Goal: Information Seeking & Learning: Find specific fact

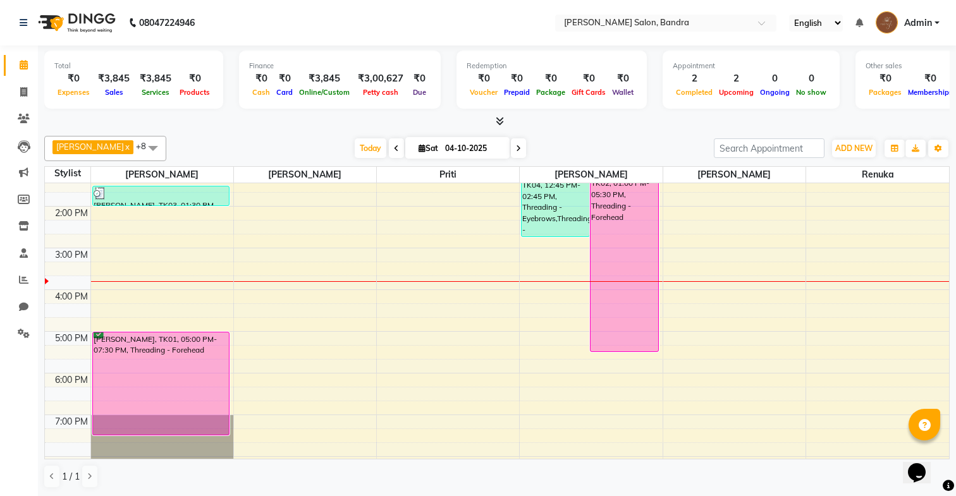
scroll to position [183, 0]
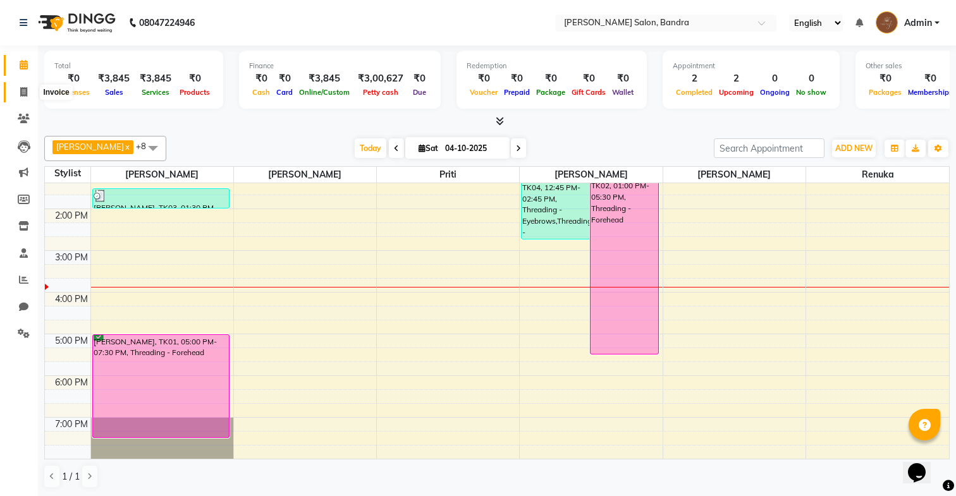
click at [23, 96] on icon at bounding box center [23, 91] width 7 height 9
select select "service"
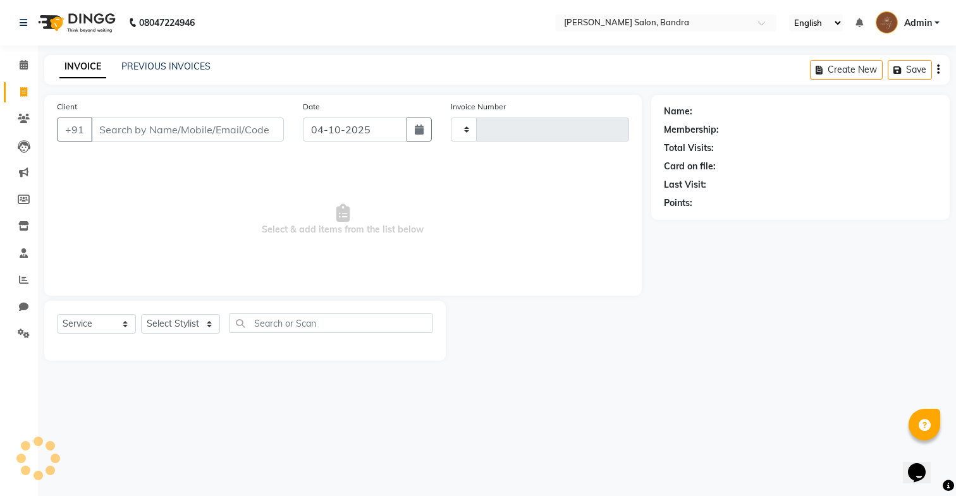
type input "0367"
select select "7894"
click at [149, 64] on link "PREVIOUS INVOICES" at bounding box center [165, 66] width 89 height 11
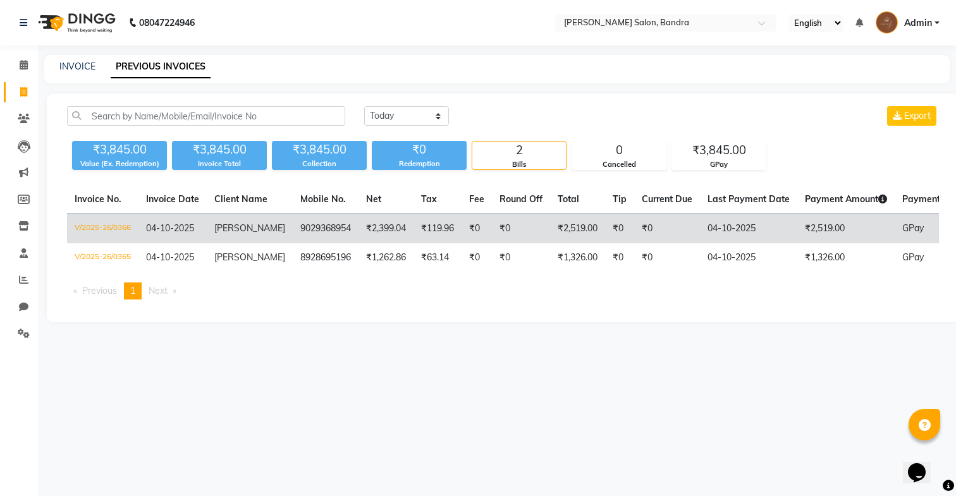
click at [334, 231] on td "9029368954" at bounding box center [326, 229] width 66 height 30
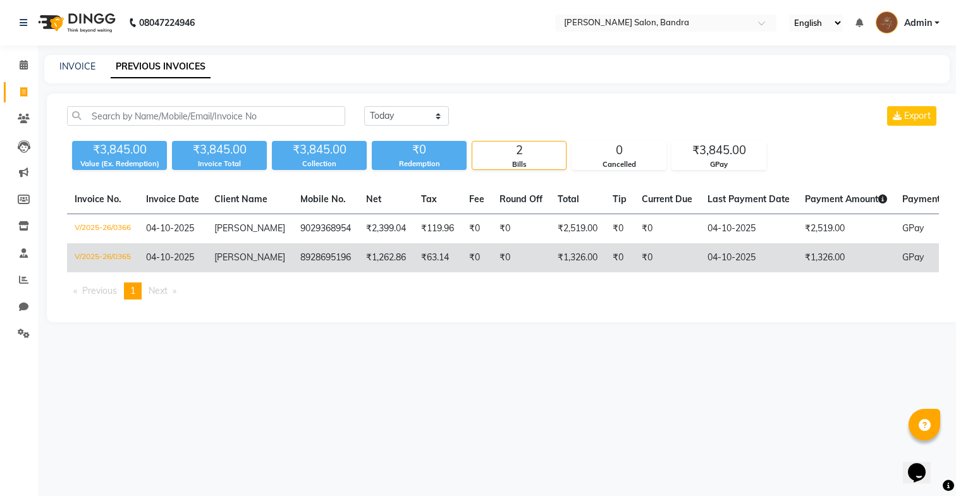
click at [535, 250] on td "₹0" at bounding box center [521, 257] width 58 height 29
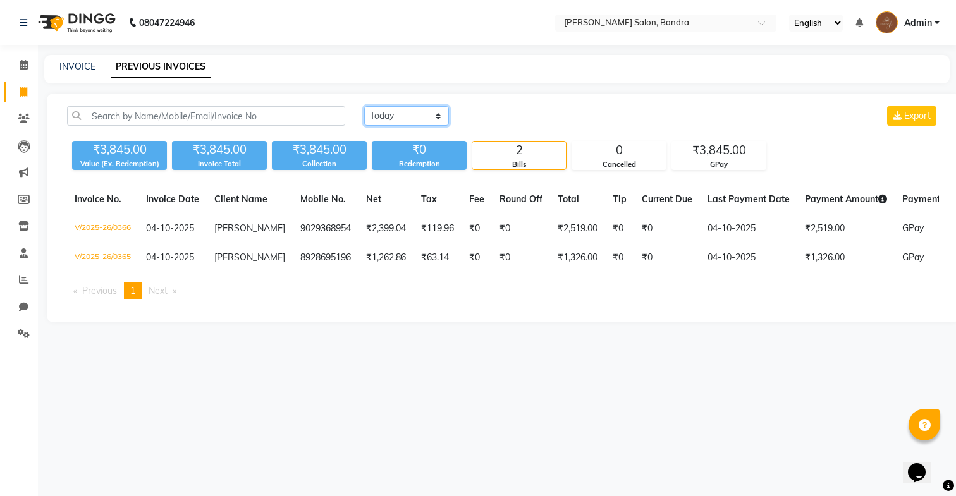
click at [370, 117] on select "Today Yesterday Custom Range" at bounding box center [406, 116] width 85 height 20
click at [364, 106] on select "Today Yesterday Custom Range" at bounding box center [406, 116] width 85 height 20
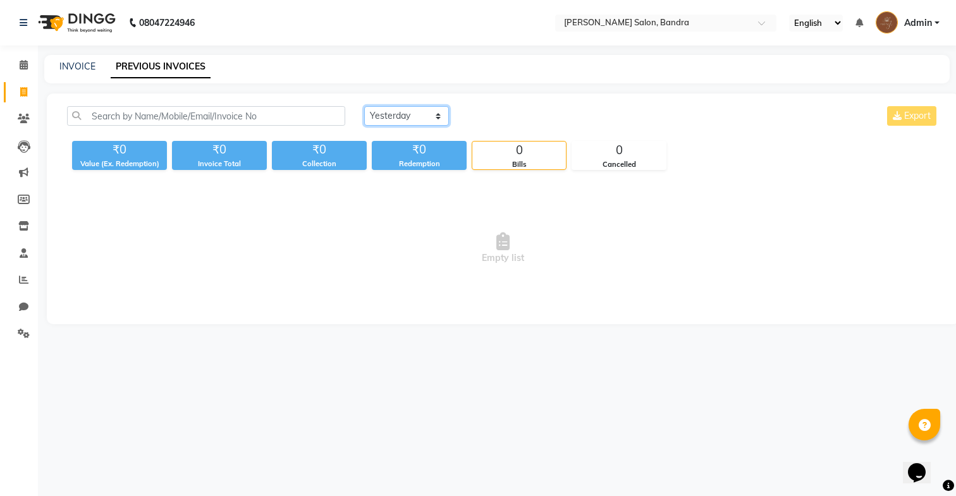
click at [415, 108] on select "Today Yesterday Custom Range" at bounding box center [406, 116] width 85 height 20
select select "range"
click at [364, 106] on select "Today Yesterday Custom Range" at bounding box center [406, 116] width 85 height 20
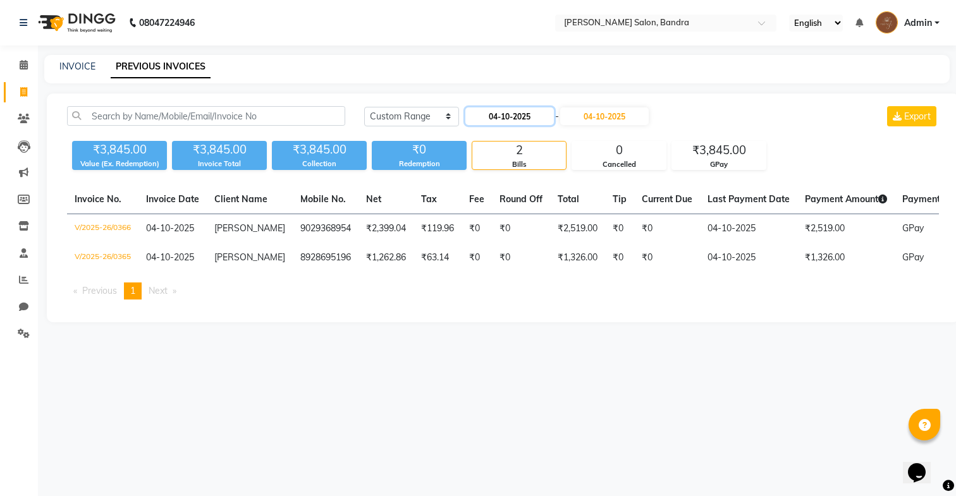
click at [518, 123] on input "04-10-2025" at bounding box center [509, 116] width 89 height 18
select select "10"
select select "2025"
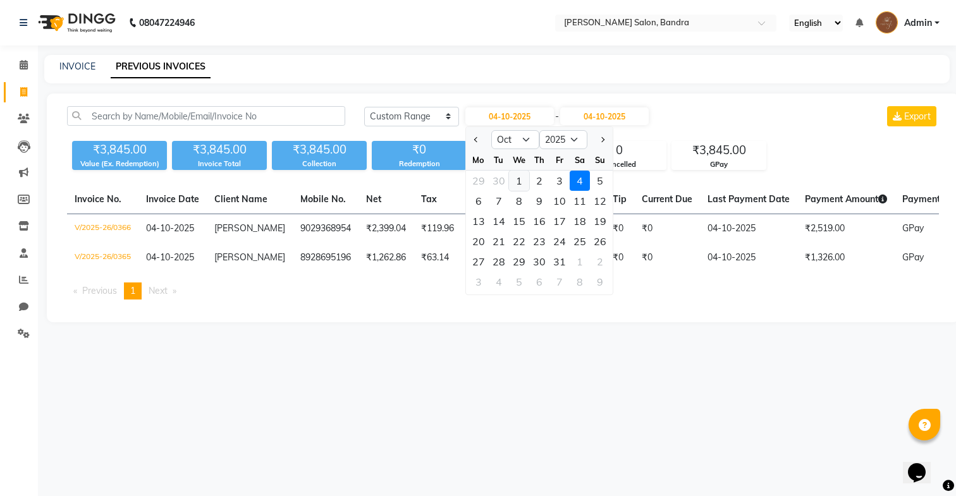
click at [523, 179] on div "1" at bounding box center [519, 181] width 20 height 20
type input "01-10-2025"
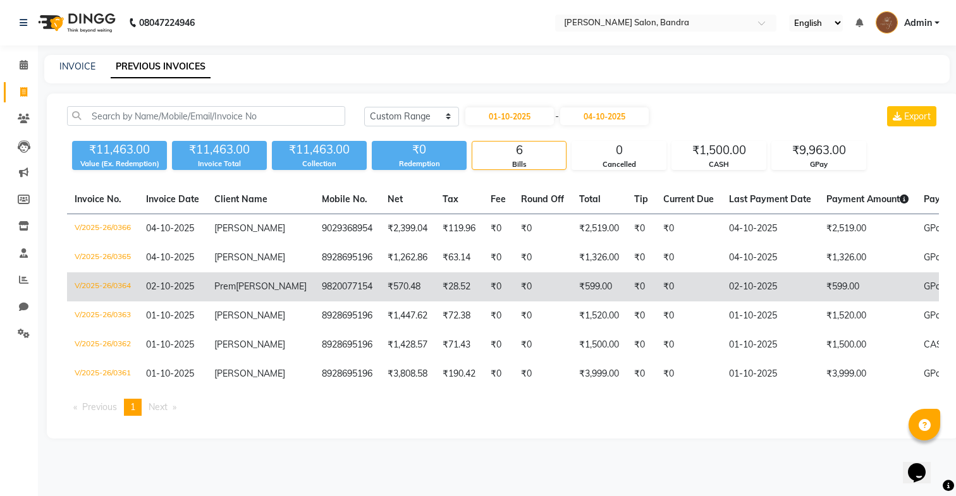
click at [513, 297] on td "₹0" at bounding box center [542, 286] width 58 height 29
click at [435, 298] on td "₹28.52" at bounding box center [459, 286] width 48 height 29
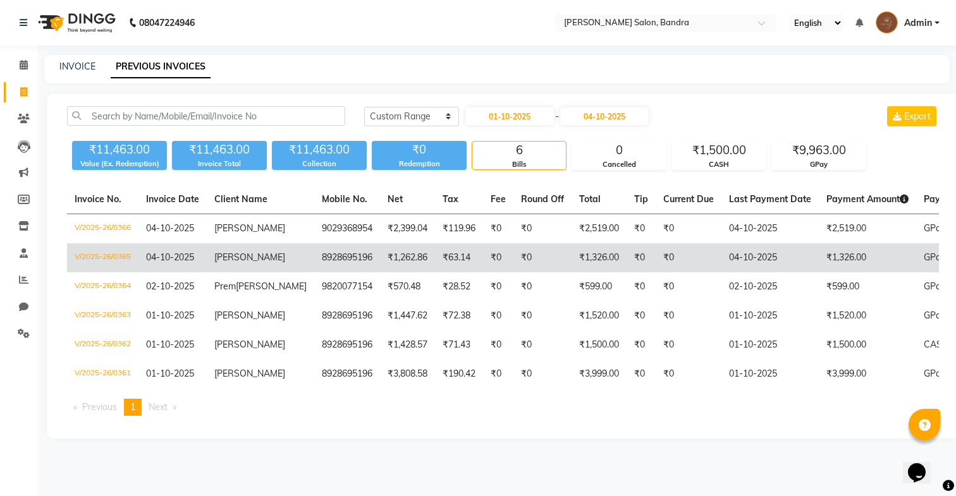
click at [572, 251] on td "₹1,326.00" at bounding box center [599, 257] width 55 height 29
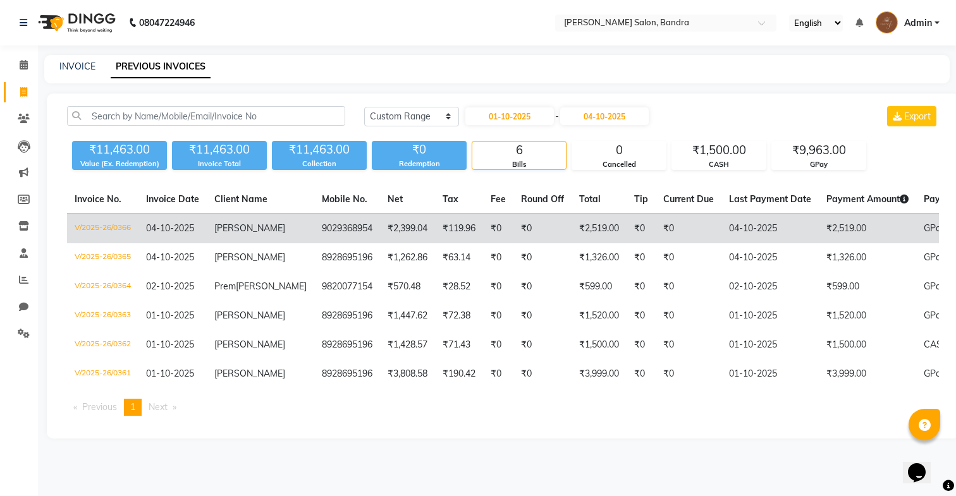
click at [572, 216] on td "₹2,519.00" at bounding box center [599, 229] width 55 height 30
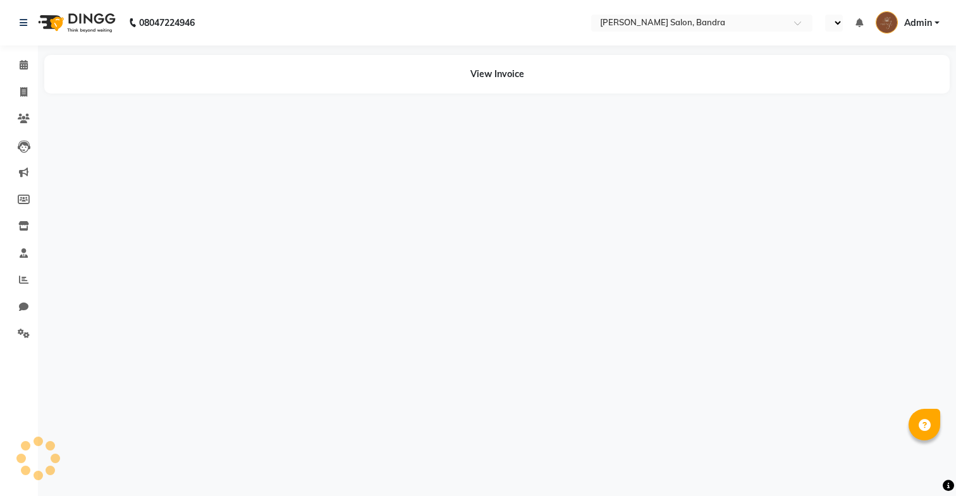
select select "en"
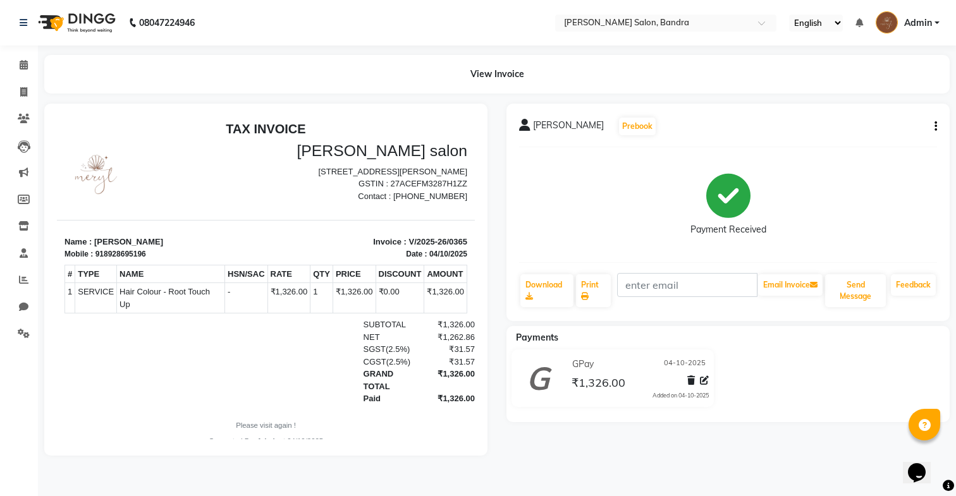
drag, startPoint x: 444, startPoint y: 346, endPoint x: 498, endPoint y: 346, distance: 53.7
click at [475, 346] on html "TAX INVOICE Meryl salon New Greenfields Prof.Almeida Park, 5th Rd, bandra west,…" at bounding box center [266, 284] width 418 height 336
copy div "₹31.57"
drag, startPoint x: 438, startPoint y: 334, endPoint x: 492, endPoint y: 334, distance: 54.4
click at [475, 334] on html "TAX INVOICE [PERSON_NAME] salon [STREET_ADDRESS][PERSON_NAME] GSTIN : 27ACEFM32…" at bounding box center [266, 284] width 418 height 336
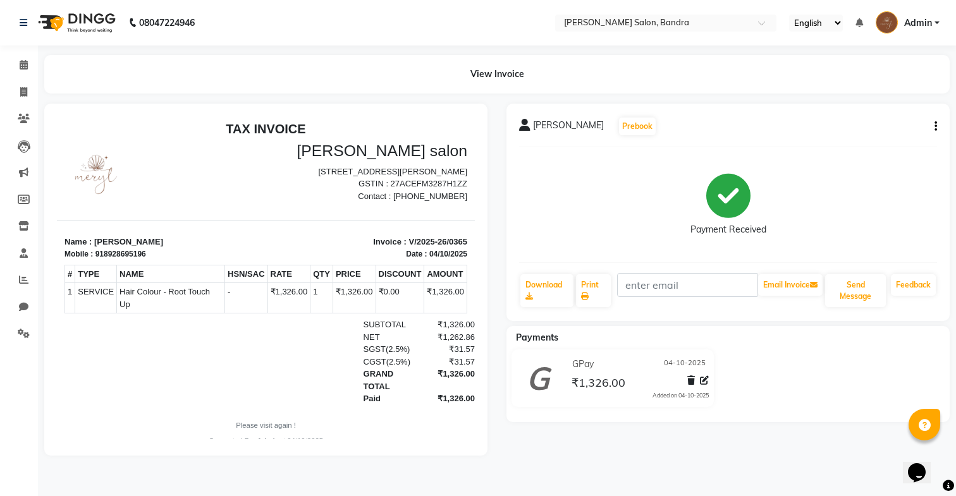
copy div "₹1,262.86"
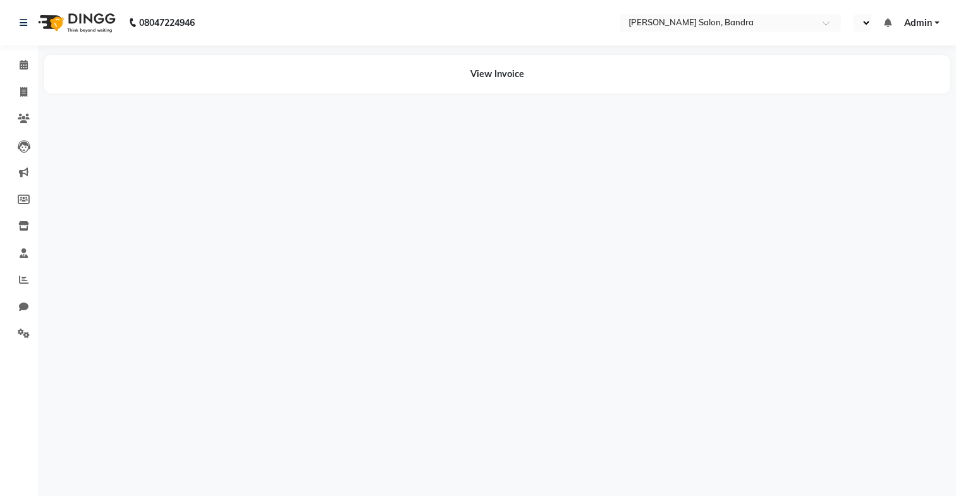
select select "en"
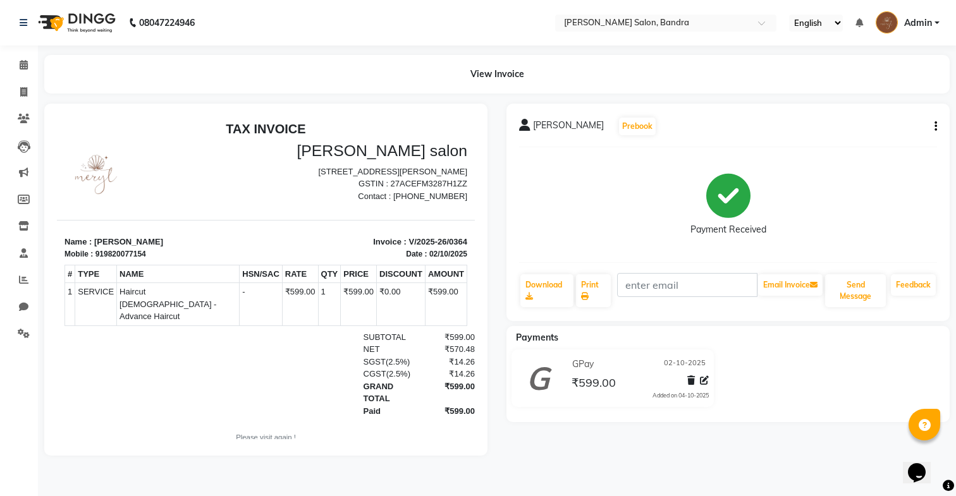
drag, startPoint x: 437, startPoint y: 349, endPoint x: 520, endPoint y: 348, distance: 82.8
click at [475, 348] on html "TAX INVOICE [PERSON_NAME] salon [STREET_ADDRESS][PERSON_NAME] GSTIN : 27ACEFM32…" at bounding box center [266, 290] width 418 height 348
copy div "₹14.26"
drag, startPoint x: 434, startPoint y: 335, endPoint x: 506, endPoint y: 334, distance: 72.1
click at [475, 334] on html "TAX INVOICE [PERSON_NAME] salon [STREET_ADDRESS][PERSON_NAME] GSTIN : 27ACEFM32…" at bounding box center [266, 290] width 418 height 348
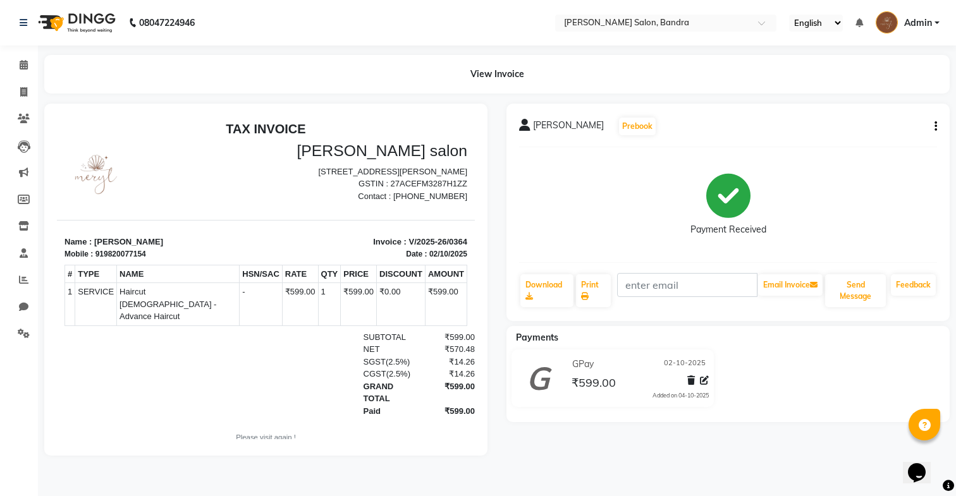
copy div "₹570.48"
drag, startPoint x: 407, startPoint y: 250, endPoint x: 522, endPoint y: 245, distance: 115.8
click at [475, 245] on html "TAX INVOICE [PERSON_NAME] salon [STREET_ADDRESS][PERSON_NAME] GSTIN : 27ACEFM32…" at bounding box center [266, 290] width 418 height 348
copy p "Invoice :"
drag, startPoint x: 407, startPoint y: 250, endPoint x: 511, endPoint y: 250, distance: 104.9
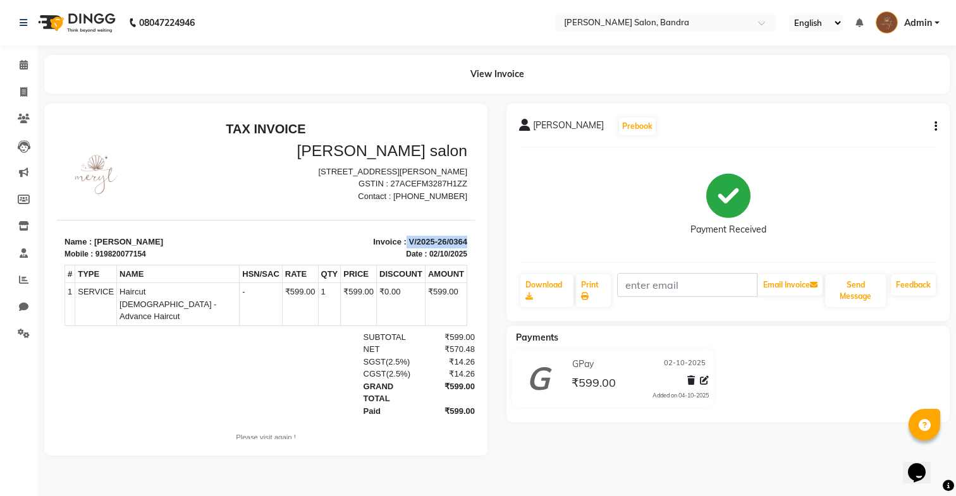
click at [475, 250] on html "TAX INVOICE [PERSON_NAME] salon [STREET_ADDRESS][PERSON_NAME] GSTIN : 27ACEFM32…" at bounding box center [266, 290] width 418 height 348
copy p "V/2025-26/0364"
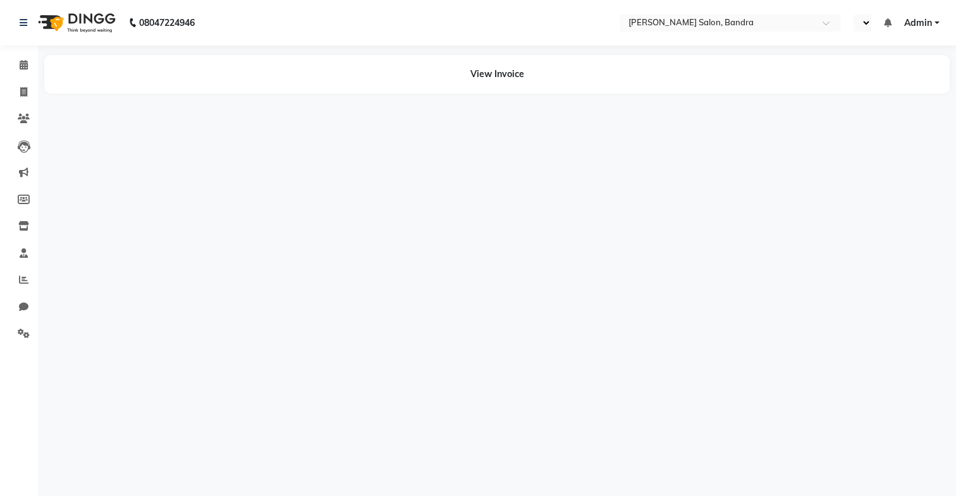
select select "en"
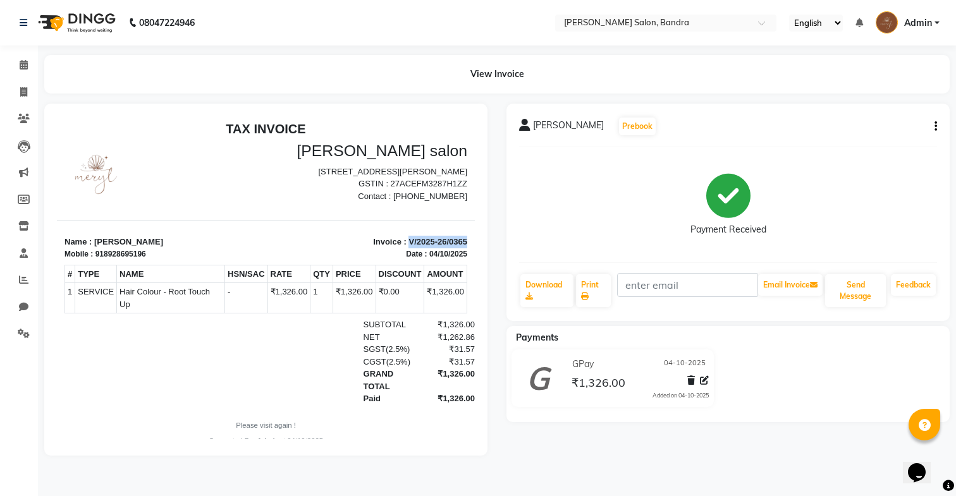
drag, startPoint x: 409, startPoint y: 252, endPoint x: 503, endPoint y: 250, distance: 93.6
click at [475, 250] on html "TAX INVOICE [PERSON_NAME] salon [STREET_ADDRESS][PERSON_NAME] GSTIN : 27ACEFM32…" at bounding box center [266, 284] width 418 height 336
copy p "V/2025-26/0365"
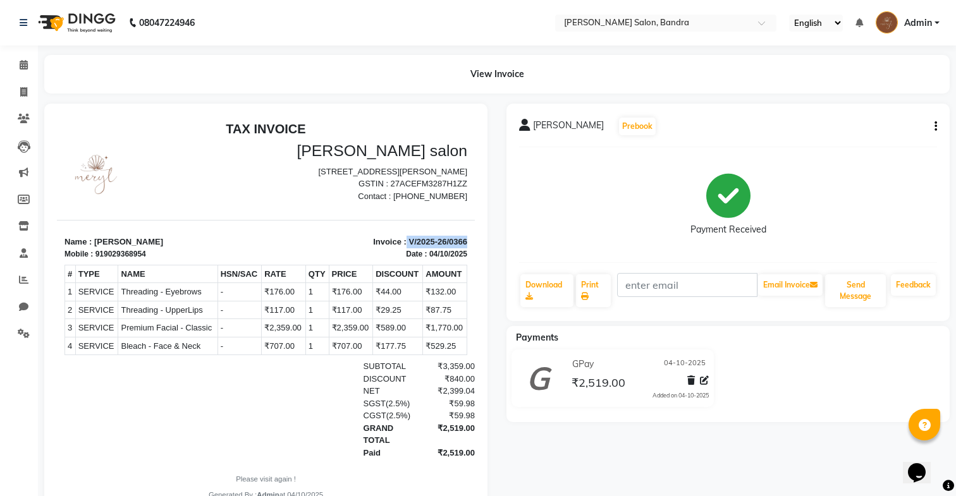
drag, startPoint x: 407, startPoint y: 250, endPoint x: 479, endPoint y: 248, distance: 72.1
click at [475, 248] on html "TAX INVOICE [PERSON_NAME] salon [STREET_ADDRESS][PERSON_NAME] GSTIN : 27ACEFM32…" at bounding box center [266, 310] width 418 height 389
copy p "V/2025-26/0366"
drag, startPoint x: 104, startPoint y: 262, endPoint x: 192, endPoint y: 261, distance: 88.5
click at [192, 260] on div "Mobile : 919029368954" at bounding box center [161, 253] width 194 height 11
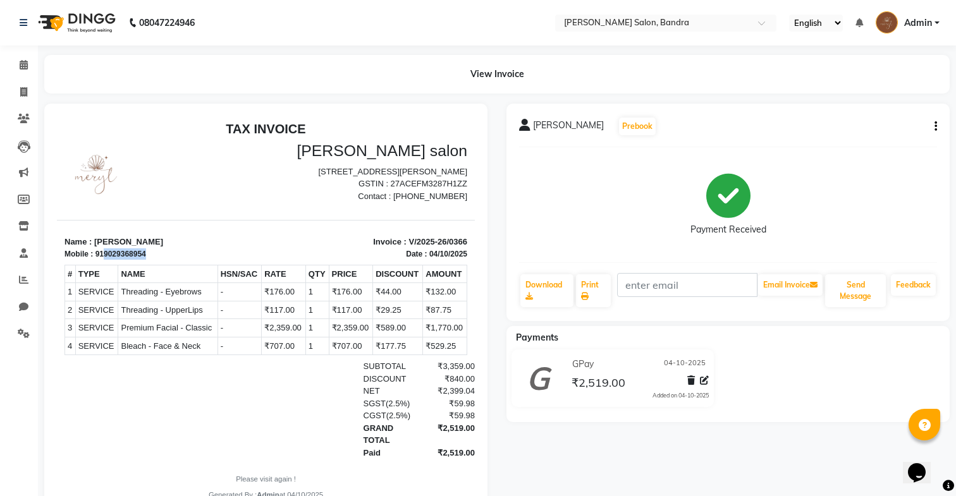
copy div "9029368954"
click at [430, 386] on div "₹840.00" at bounding box center [444, 379] width 59 height 13
drag, startPoint x: 430, startPoint y: 398, endPoint x: 513, endPoint y: 396, distance: 82.8
click at [475, 396] on html "TAX INVOICE [PERSON_NAME] salon [STREET_ADDRESS][PERSON_NAME] GSTIN : 27ACEFM32…" at bounding box center [266, 310] width 418 height 389
copy div "₹2,399.04"
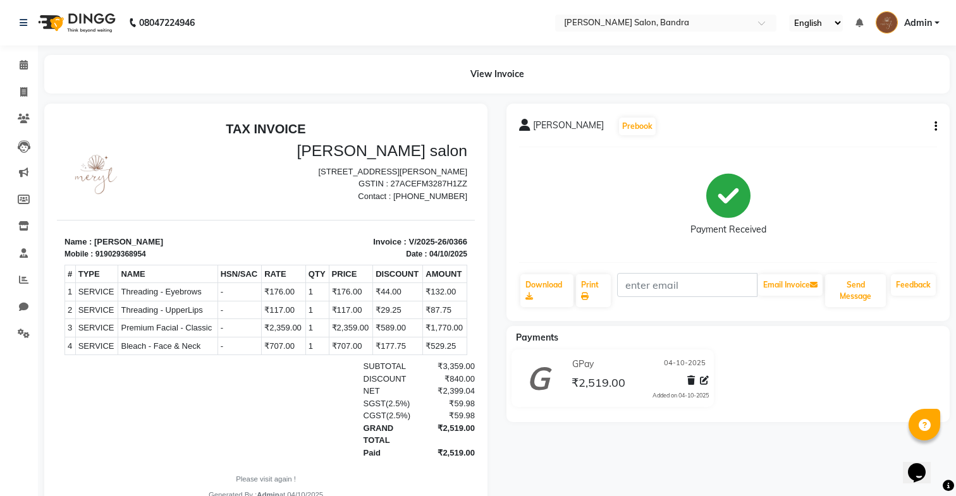
drag, startPoint x: 443, startPoint y: 412, endPoint x: 505, endPoint y: 412, distance: 62.0
click at [475, 412] on html "TAX INVOICE [PERSON_NAME] salon [STREET_ADDRESS][PERSON_NAME] GSTIN : 27ACEFM32…" at bounding box center [266, 310] width 418 height 389
copy div "₹59.98"
